Goal: Transaction & Acquisition: Purchase product/service

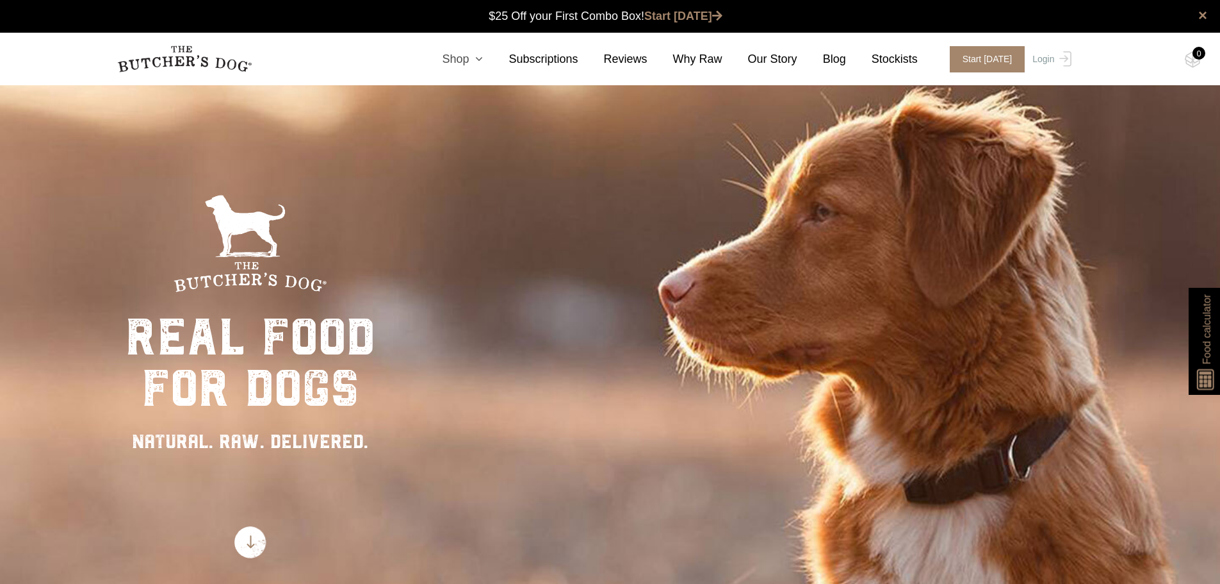
click at [469, 62] on link "Shop" at bounding box center [449, 59] width 67 height 17
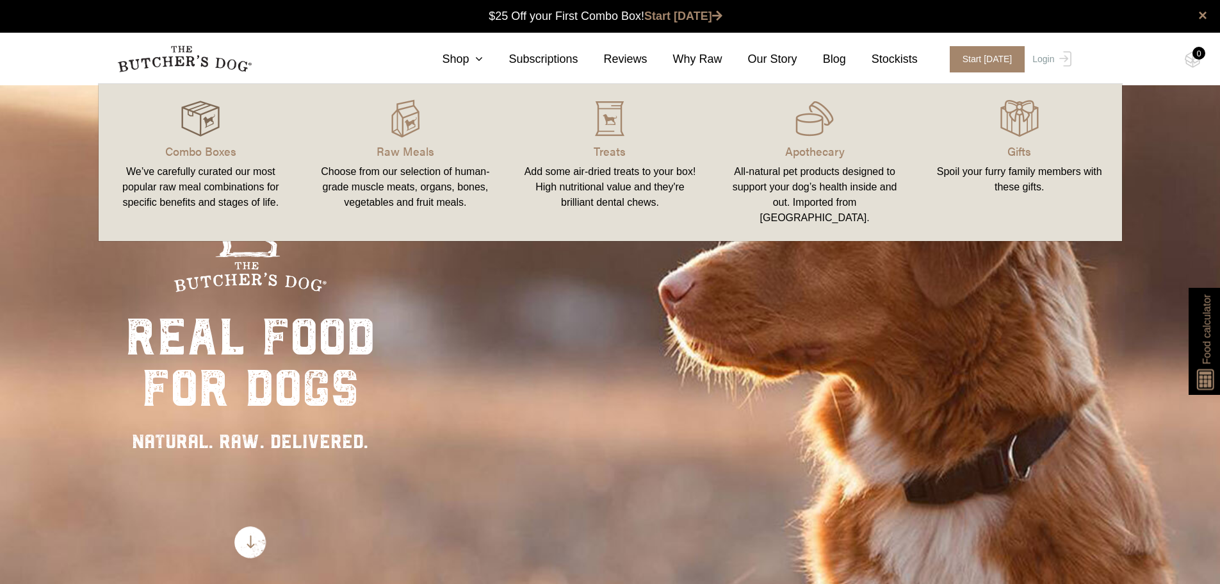
click at [197, 129] on img at bounding box center [200, 118] width 38 height 38
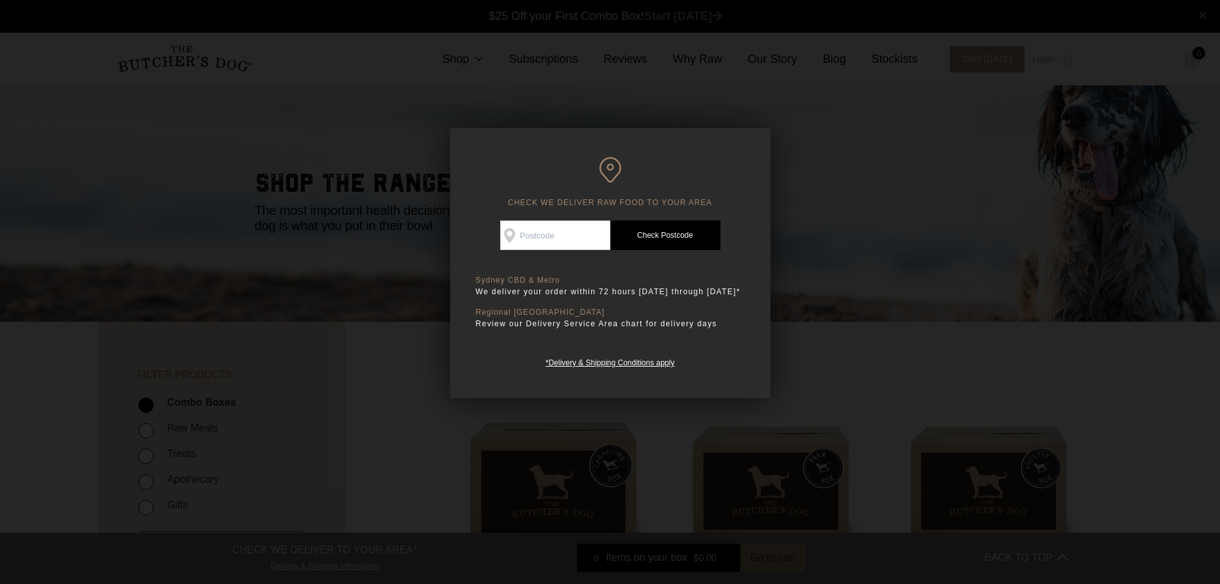
click at [534, 231] on input "Check Availability At" at bounding box center [555, 234] width 110 height 29
type input "2025"
click at [662, 243] on link "Check Postcode" at bounding box center [666, 234] width 110 height 29
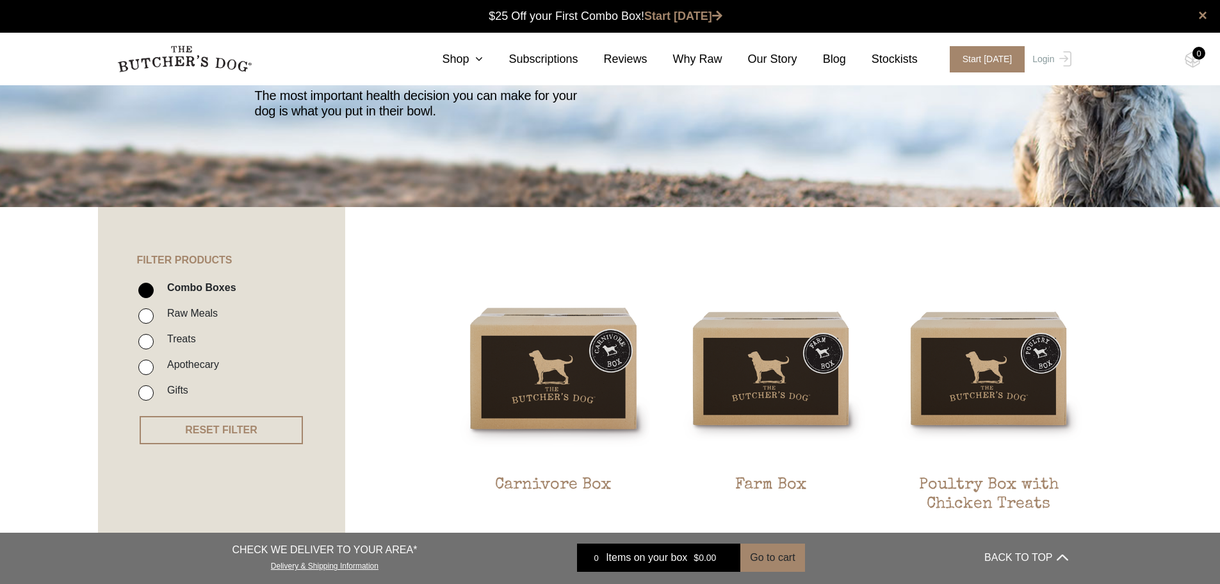
scroll to position [320, 0]
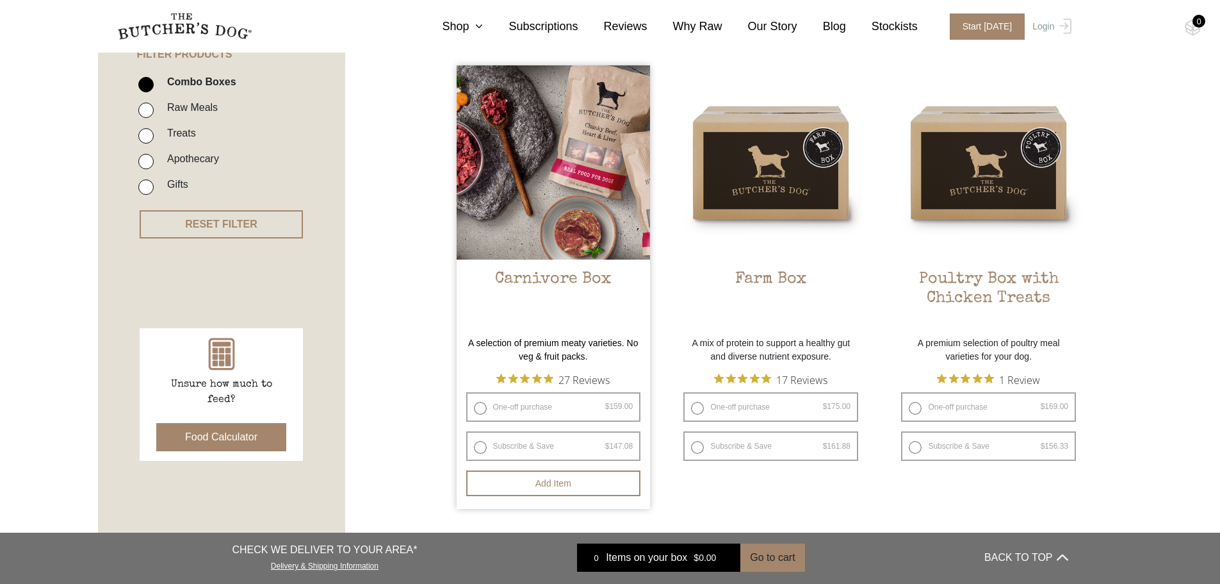
click at [481, 406] on label "One-off purchase $ 159.00 — or subscribe and save 7.5%" at bounding box center [553, 406] width 175 height 29
radio input "true"
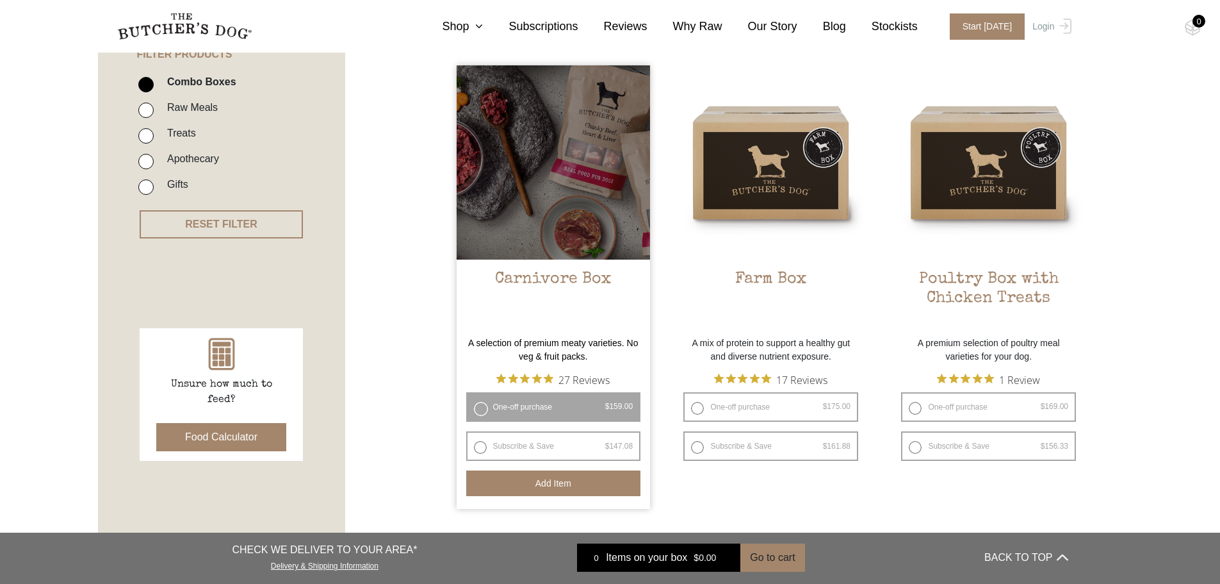
click at [520, 479] on button "Add item" at bounding box center [553, 483] width 175 height 26
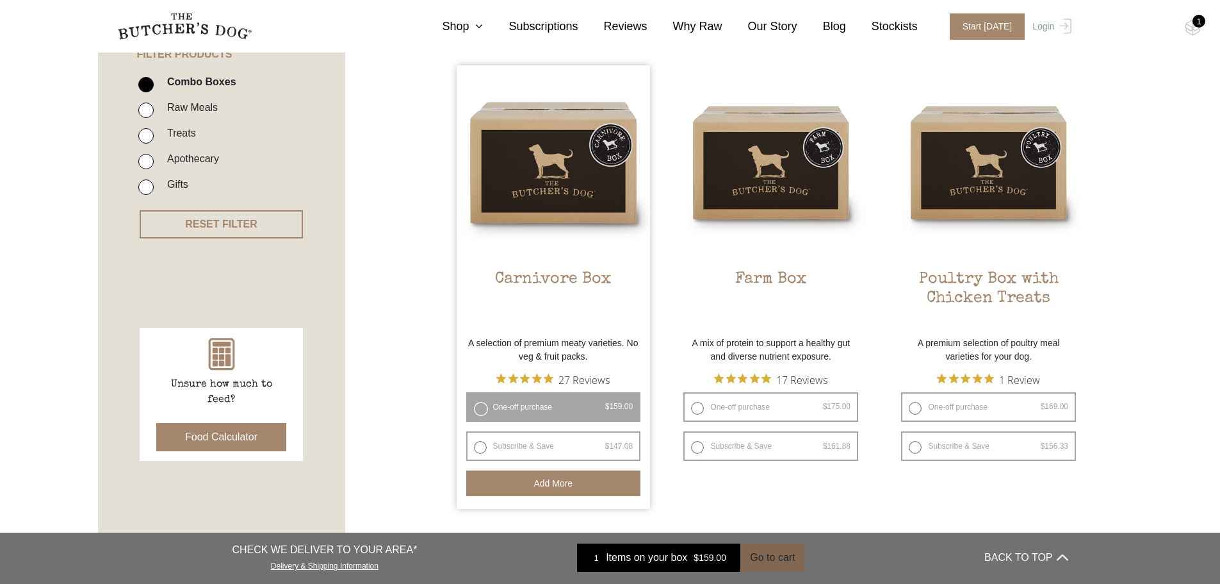
click at [756, 558] on button "Go to cart" at bounding box center [773, 557] width 64 height 28
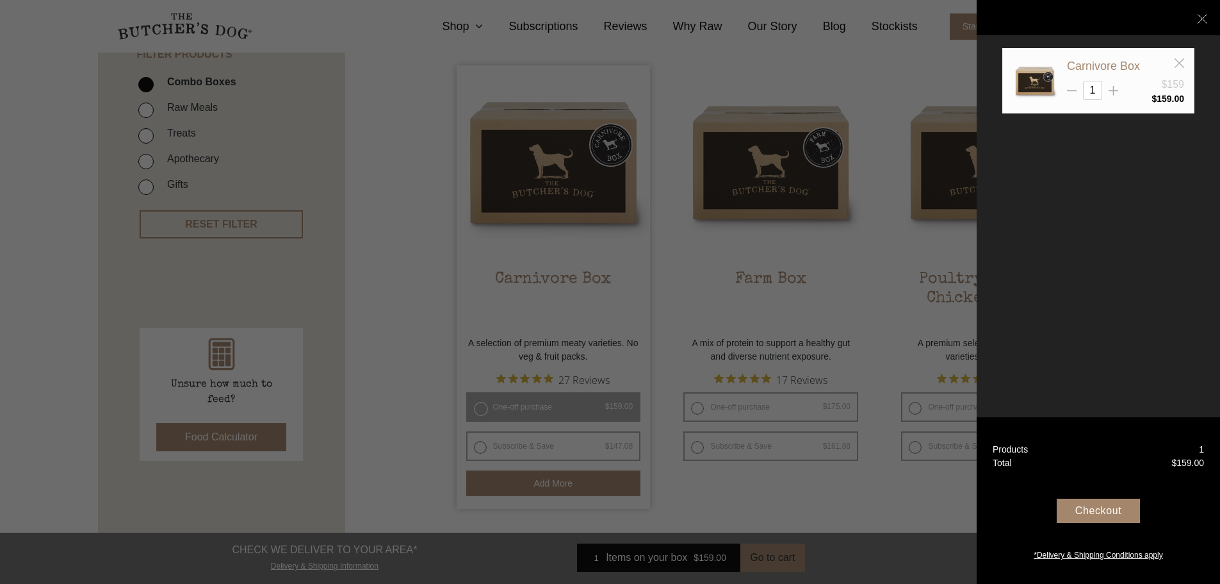
click at [1095, 507] on div "Checkout" at bounding box center [1098, 510] width 83 height 24
